Goal: Check status: Check status

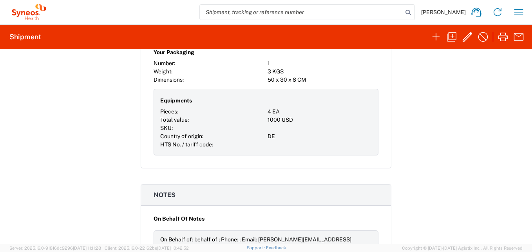
scroll to position [510, 0]
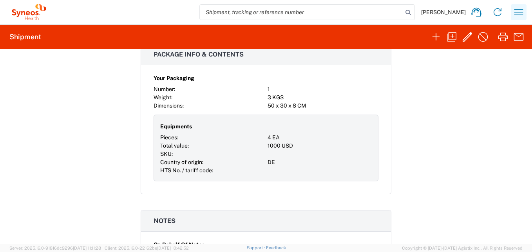
click at [518, 12] on icon "button" at bounding box center [519, 12] width 9 height 6
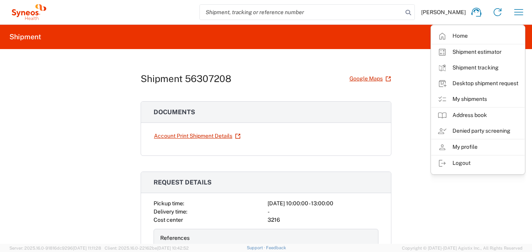
scroll to position [0, 0]
drag, startPoint x: 227, startPoint y: 80, endPoint x: 183, endPoint y: 80, distance: 43.9
click at [183, 80] on h1 "Shipment 56307208" at bounding box center [186, 79] width 91 height 11
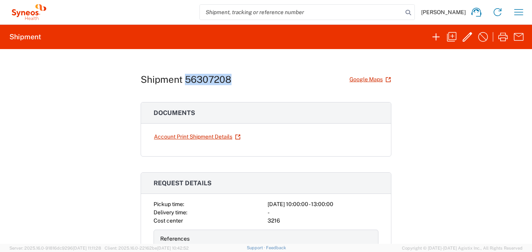
copy h1 "56307208"
click at [518, 15] on icon "button" at bounding box center [519, 12] width 9 height 6
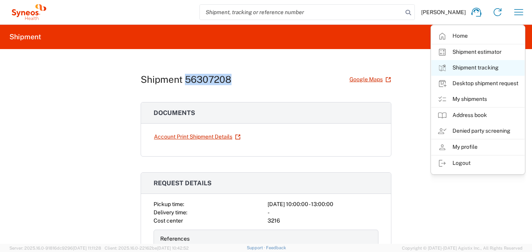
click at [481, 67] on link "Shipment tracking" at bounding box center [478, 68] width 93 height 16
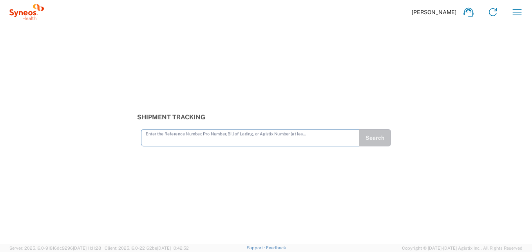
click at [174, 136] on input "text" at bounding box center [250, 137] width 209 height 14
type input "56307208"
click at [381, 140] on button "Search" at bounding box center [375, 137] width 32 height 17
click at [167, 141] on input "text" at bounding box center [250, 137] width 209 height 14
type input "v"
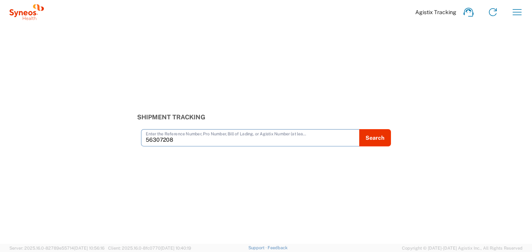
type input "56307208"
click at [383, 137] on button "Search" at bounding box center [376, 137] width 32 height 17
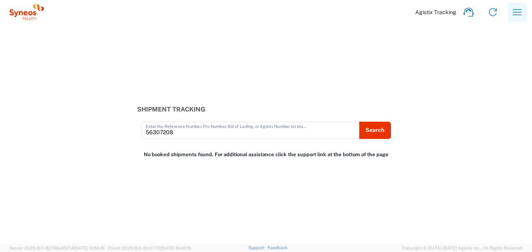
click at [516, 9] on icon "button" at bounding box center [517, 12] width 13 height 13
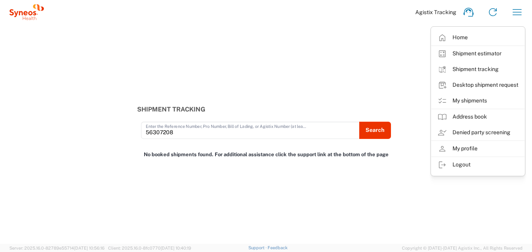
click at [462, 97] on link "My shipments" at bounding box center [478, 101] width 93 height 16
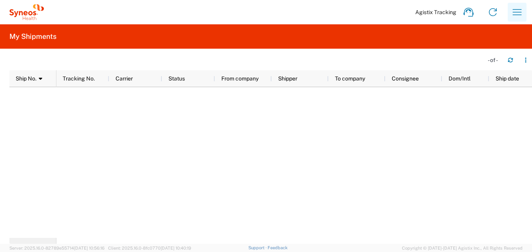
click at [514, 13] on icon "button" at bounding box center [517, 12] width 13 height 13
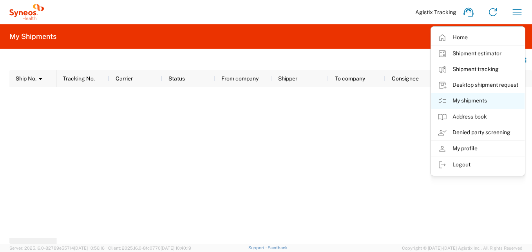
click at [461, 100] on link "My shipments" at bounding box center [478, 101] width 93 height 16
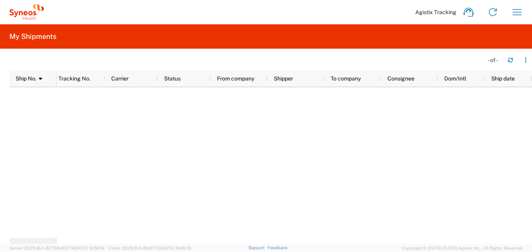
scroll to position [0, 4]
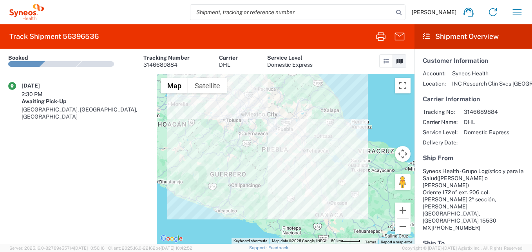
click at [66, 184] on agx-shipment-transit-statuses-widget "08/08/2025 2:30 PM Awaiting Pick-Up Ciudad de México, DF, MX" at bounding box center [78, 159] width 157 height 170
